Goal: Task Accomplishment & Management: Manage account settings

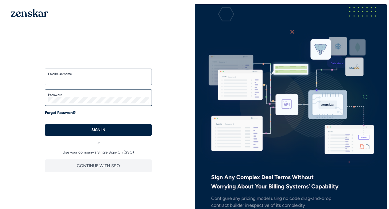
type input "**********"
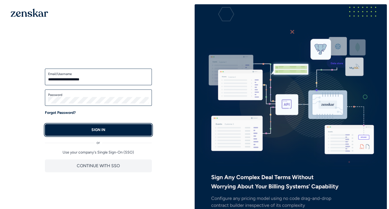
click at [118, 134] on button "SIGN IN" at bounding box center [98, 130] width 107 height 12
